Goal: Information Seeking & Learning: Learn about a topic

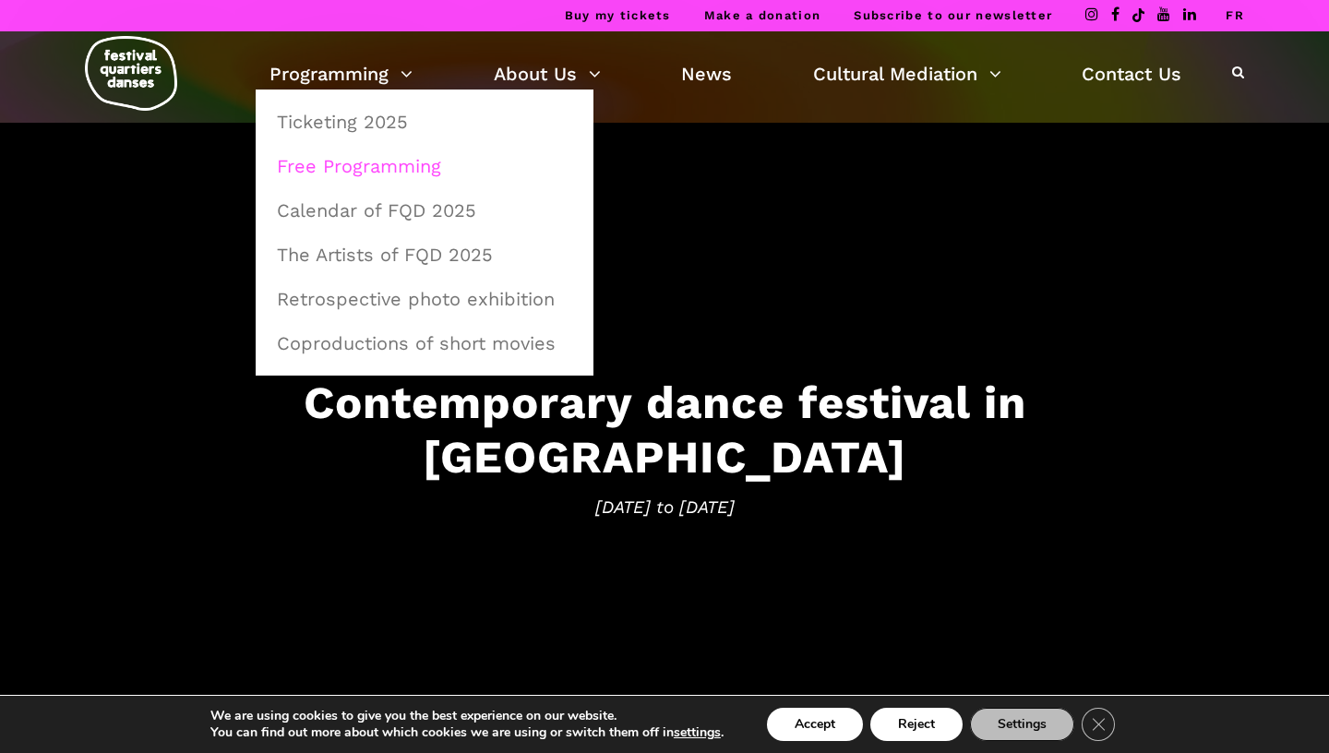
click at [345, 163] on link "Free Programming" at bounding box center [424, 166] width 317 height 42
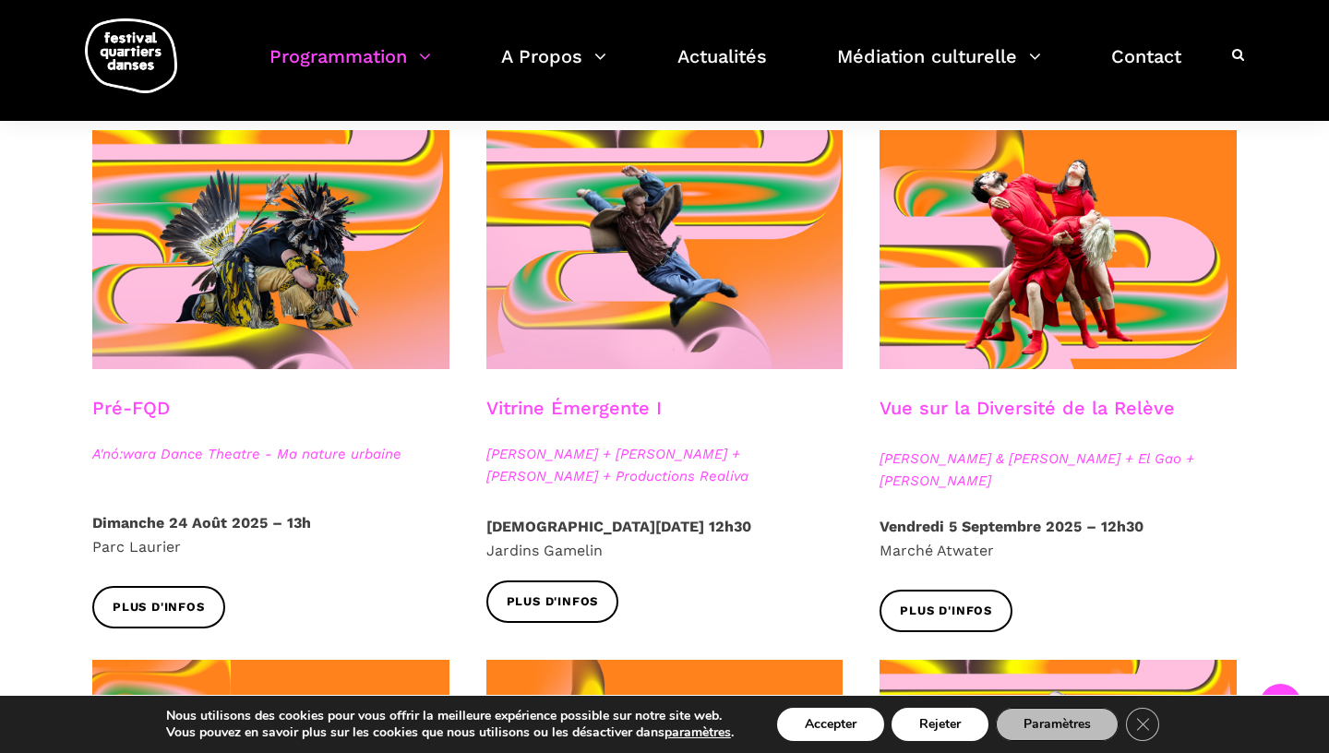
scroll to position [453, 0]
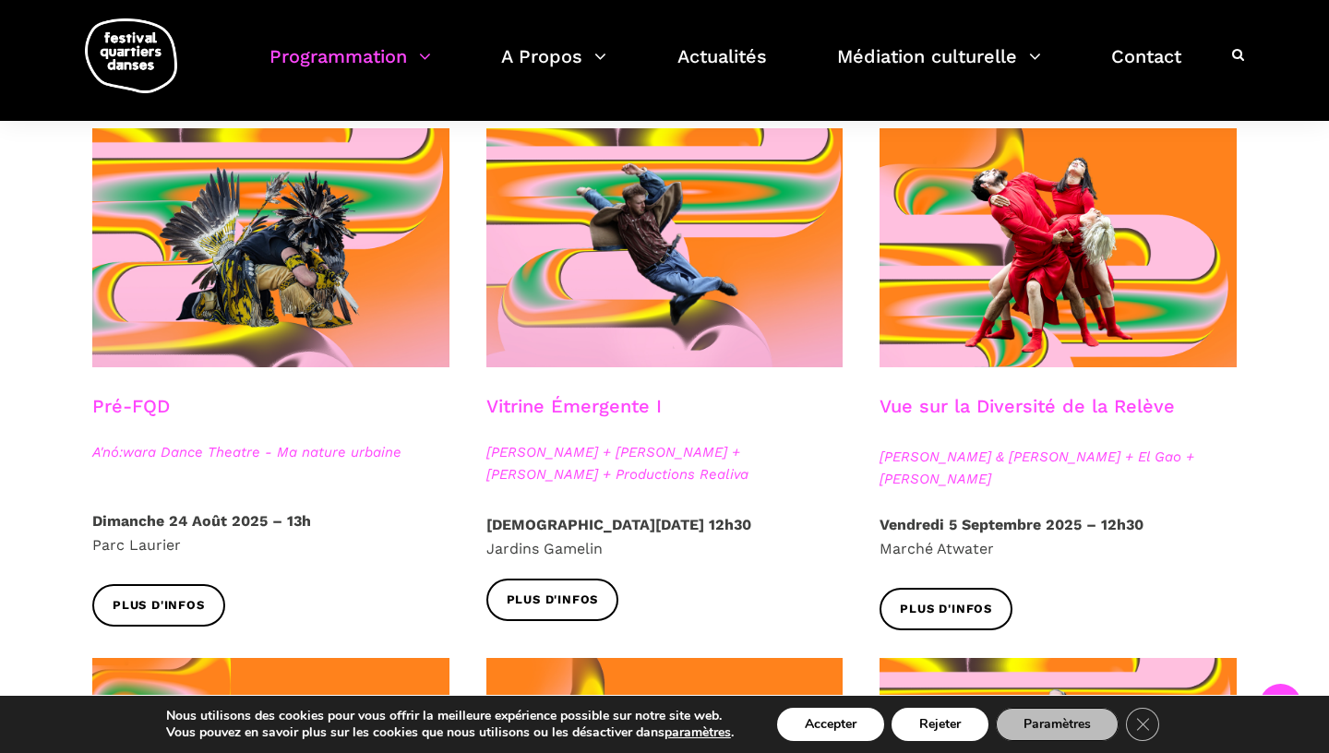
click at [1007, 527] on strong "Vendredi 5 Septembre 2025 – 12h30" at bounding box center [1011, 525] width 264 height 18
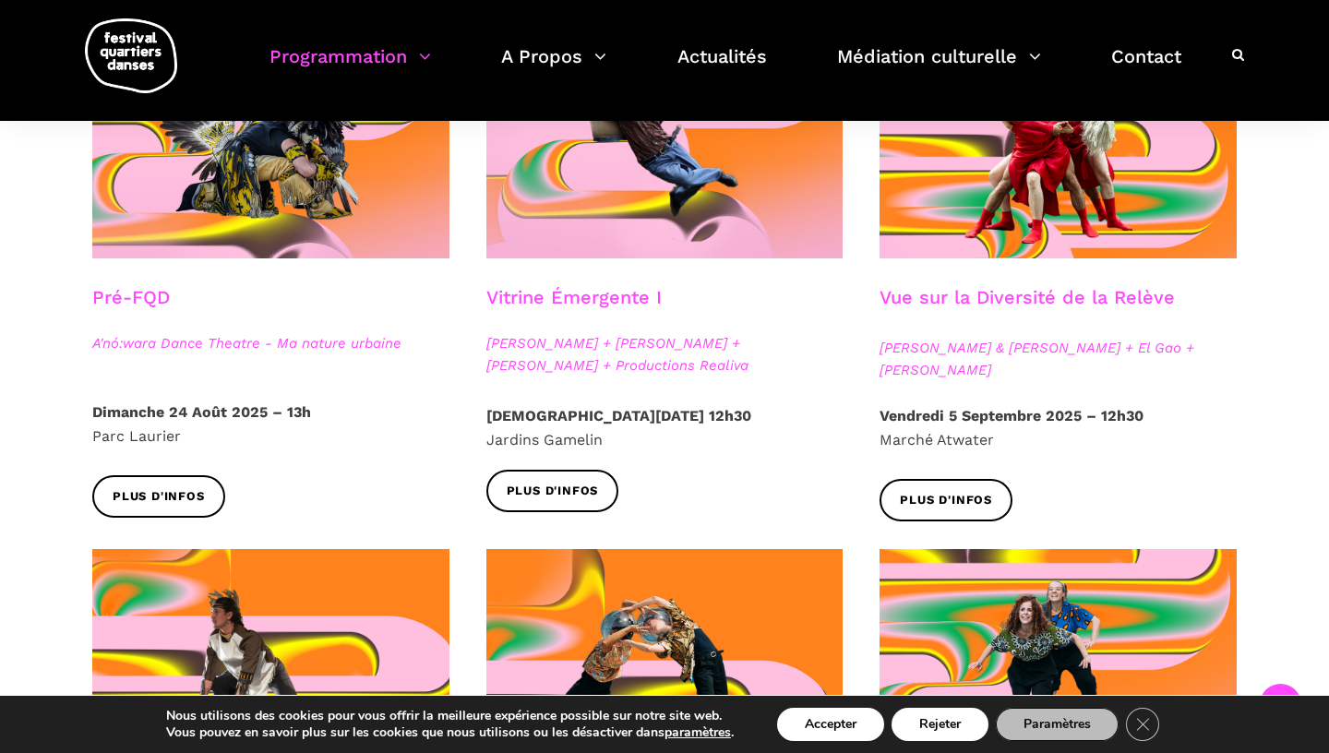
scroll to position [563, 0]
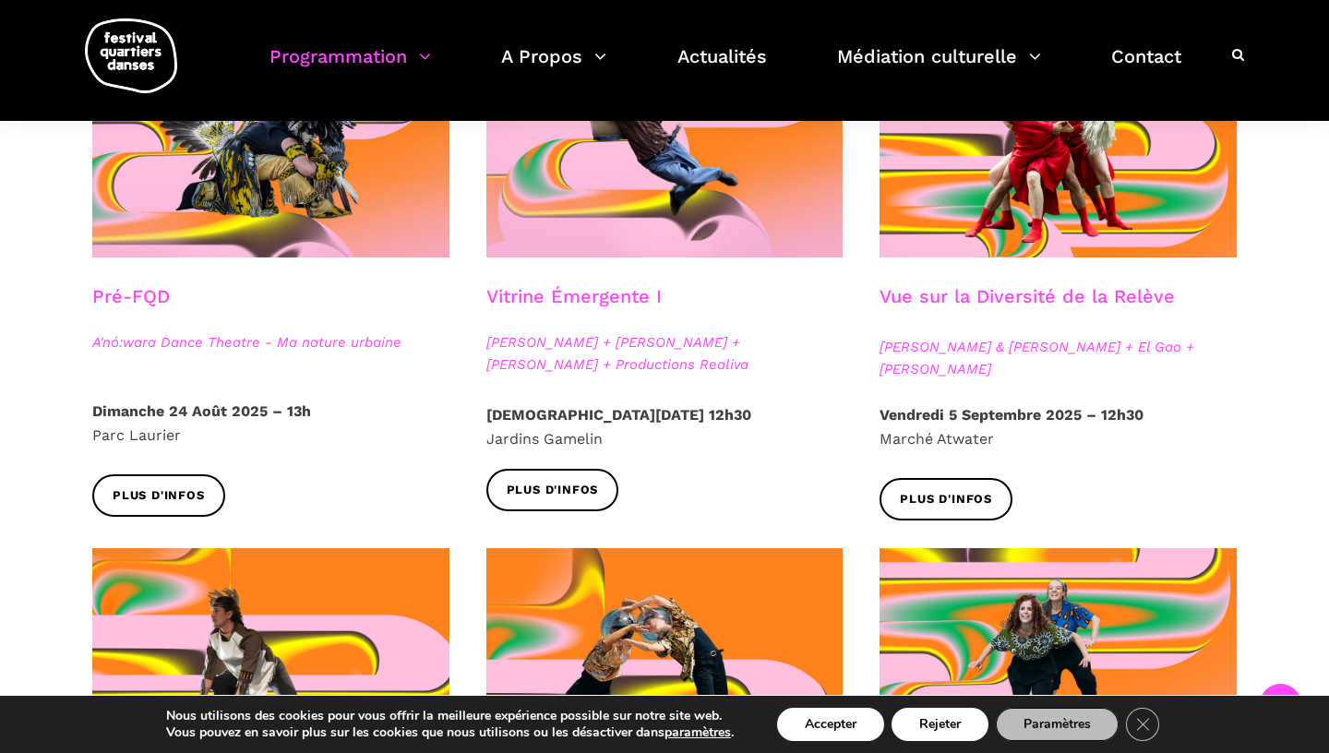
click at [985, 308] on h3 "Vue sur la Diversité de la Relève" at bounding box center [1026, 308] width 295 height 46
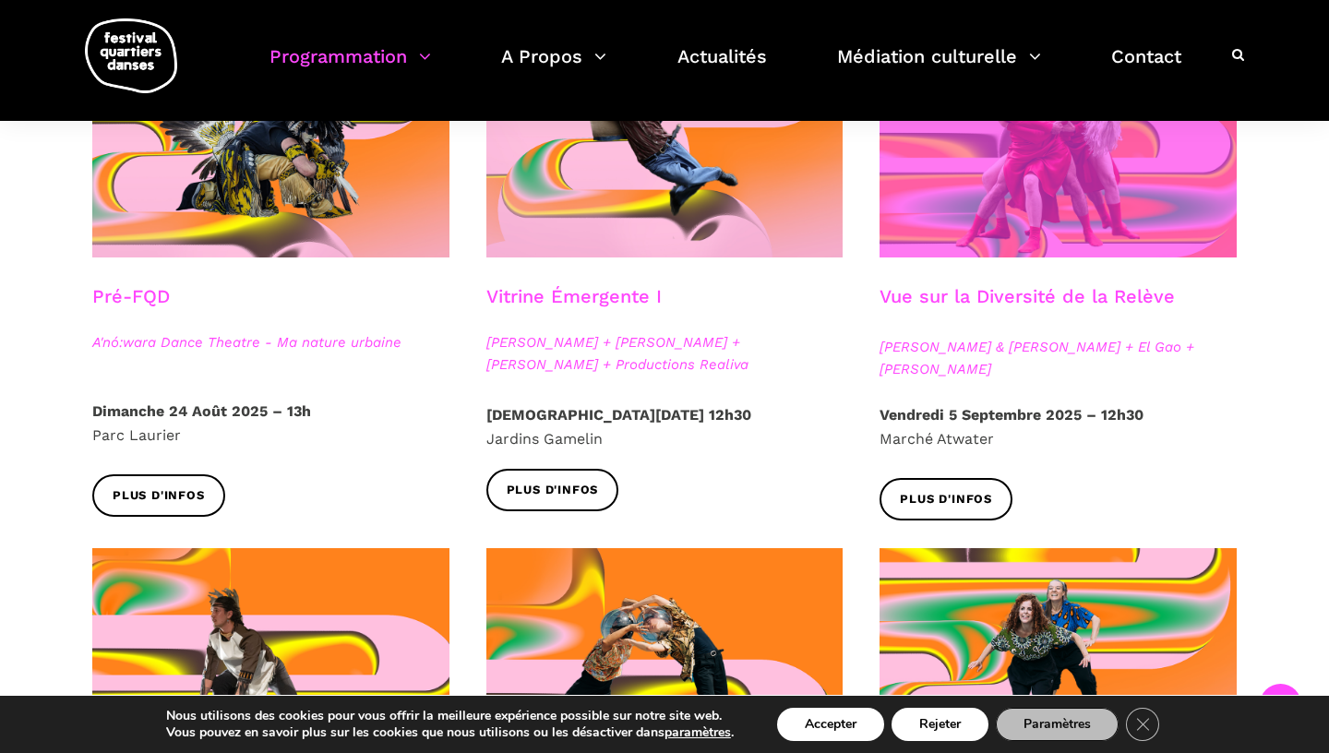
click at [990, 200] on span at bounding box center [1057, 137] width 357 height 239
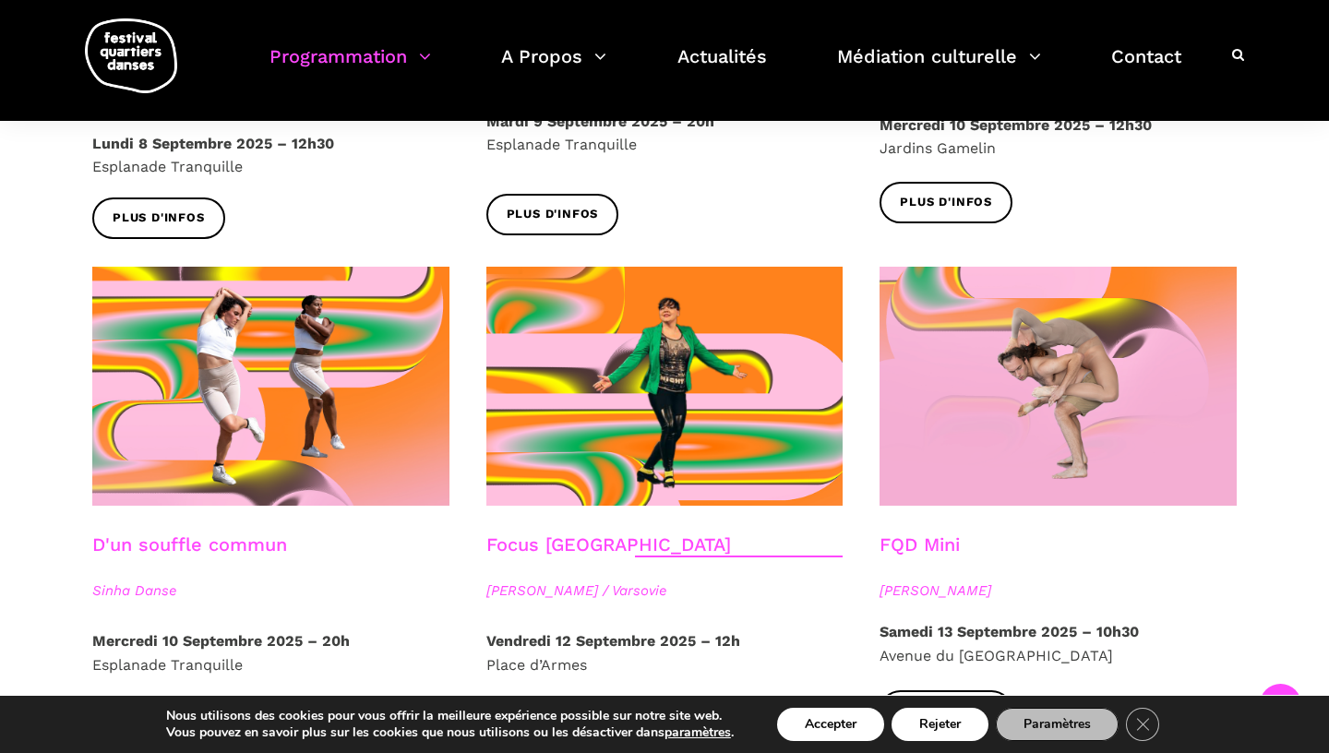
scroll to position [1686, 0]
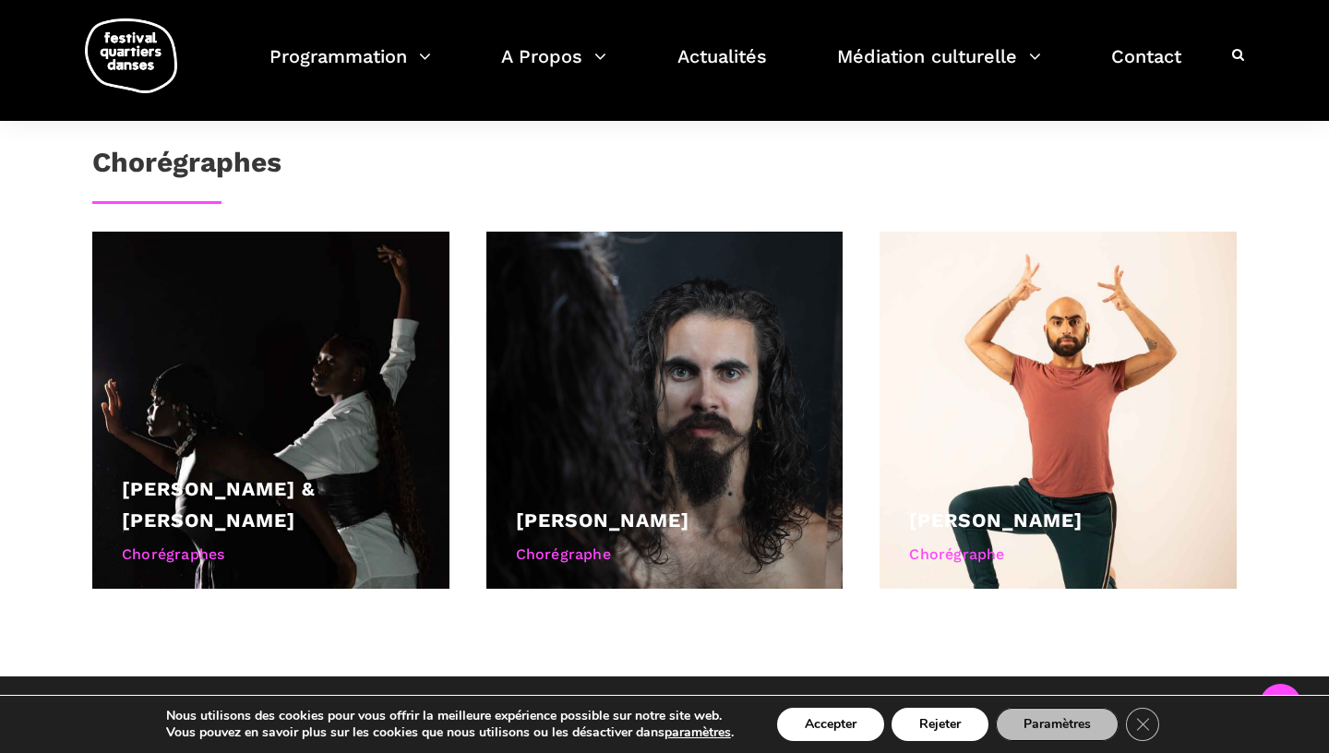
scroll to position [1232, 0]
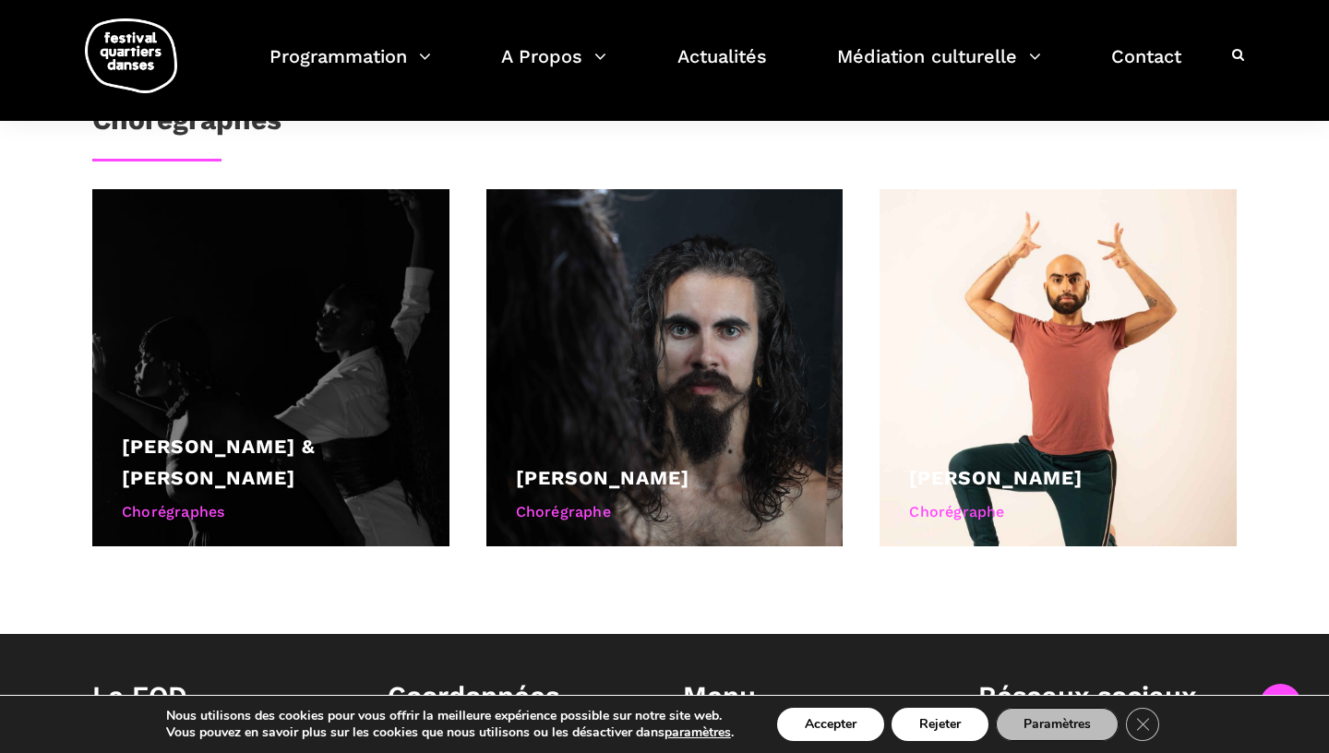
click at [233, 342] on div at bounding box center [270, 367] width 357 height 357
click at [245, 435] on link "Athena Lucie Assamba & Leah Danga" at bounding box center [219, 462] width 194 height 54
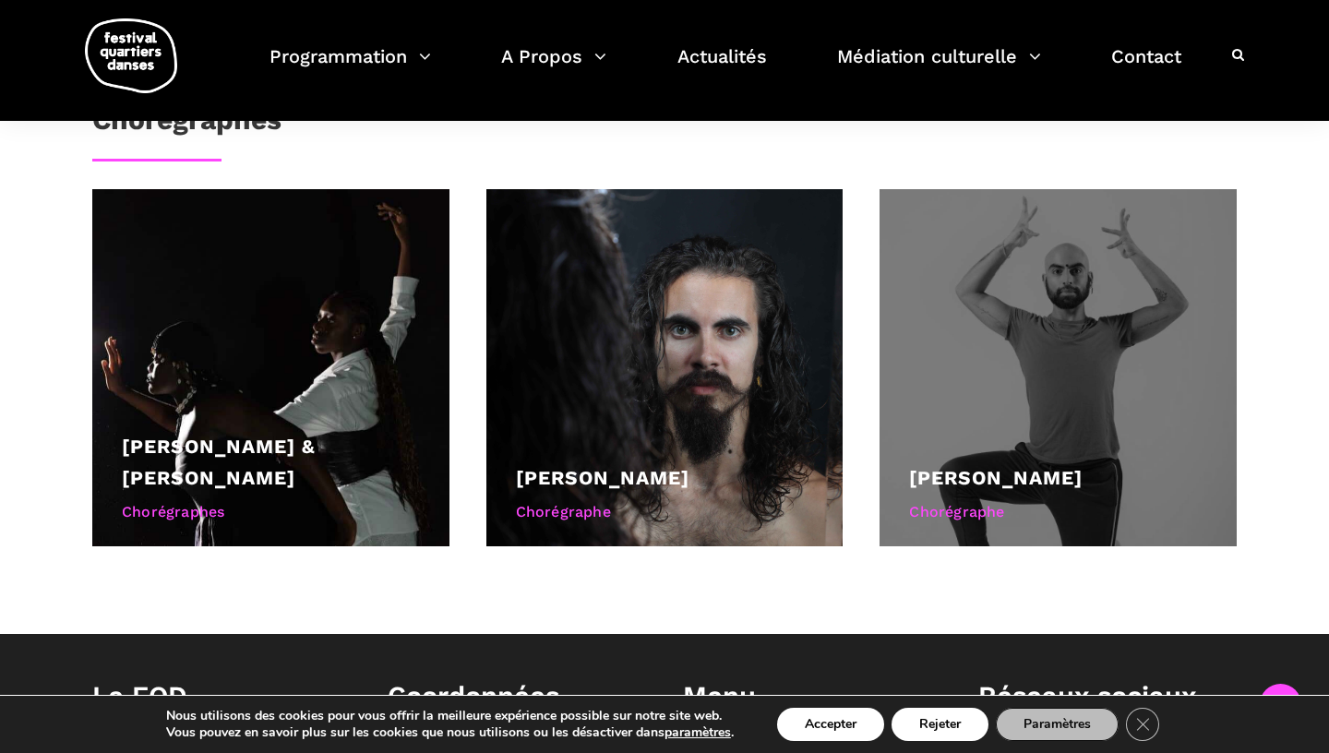
click at [948, 462] on div "Rameez Karim Chorégraphe" at bounding box center [1058, 496] width 298 height 69
click at [1024, 273] on div at bounding box center [1057, 367] width 357 height 357
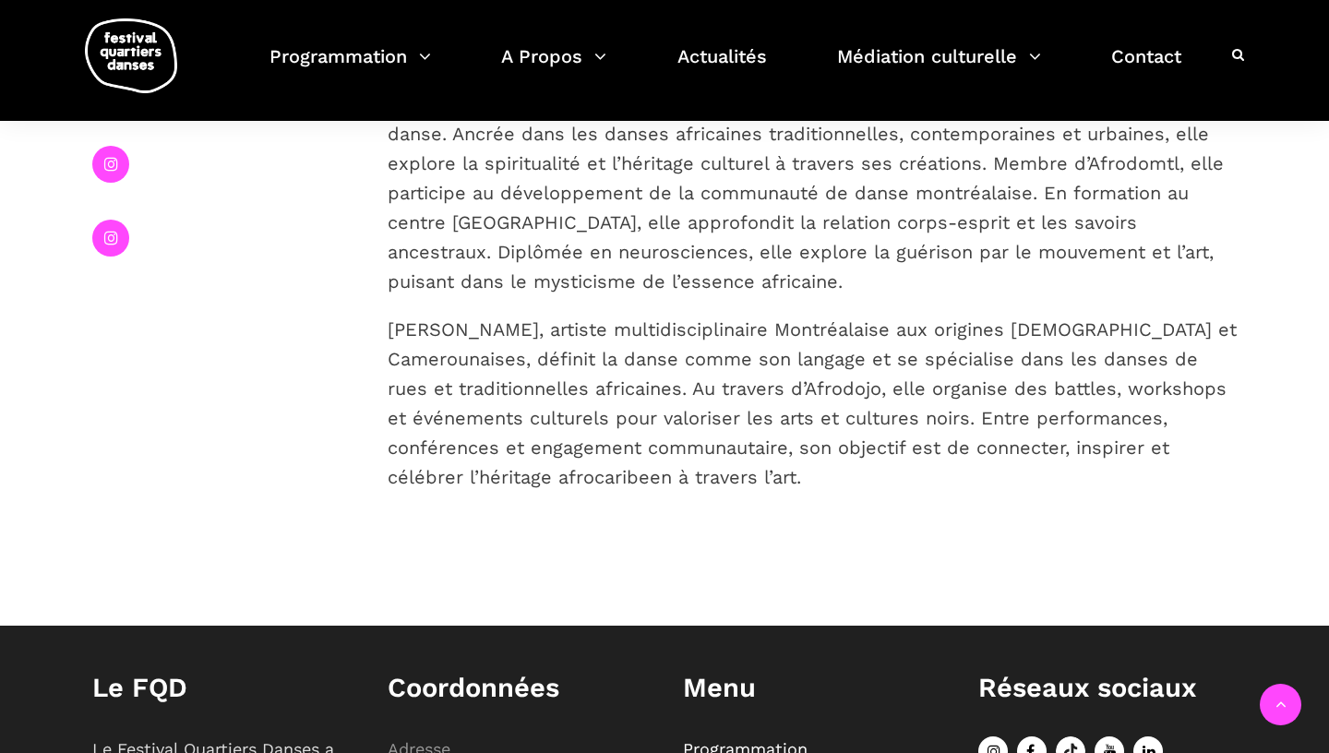
scroll to position [522, 0]
